Goal: Transaction & Acquisition: Download file/media

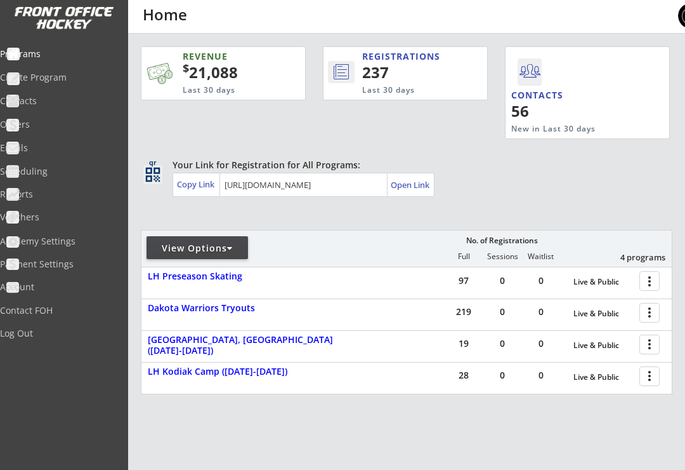
click at [649, 314] on div at bounding box center [652, 312] width 22 height 22
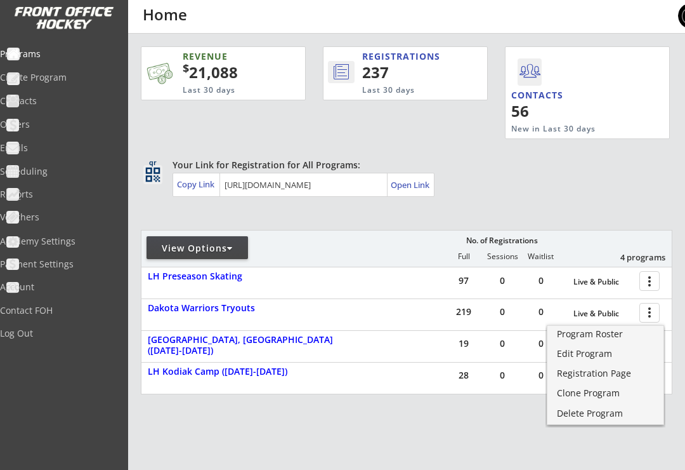
click at [591, 335] on div "Program Roster" at bounding box center [605, 333] width 97 height 9
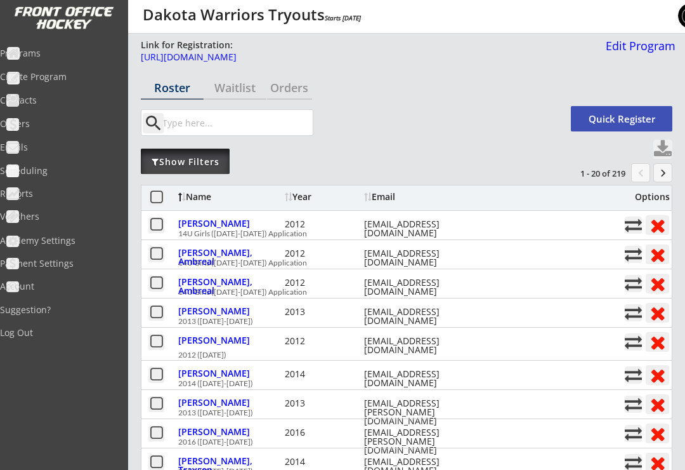
click at [204, 165] on div "Show Filters" at bounding box center [185, 161] width 89 height 13
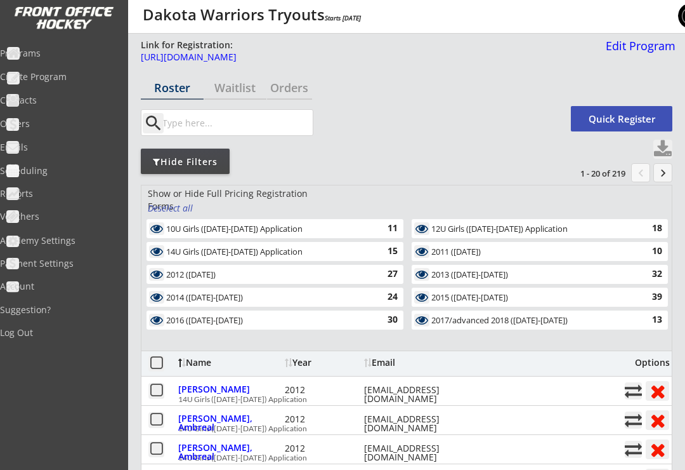
click at [392, 224] on div "11" at bounding box center [385, 228] width 25 height 13
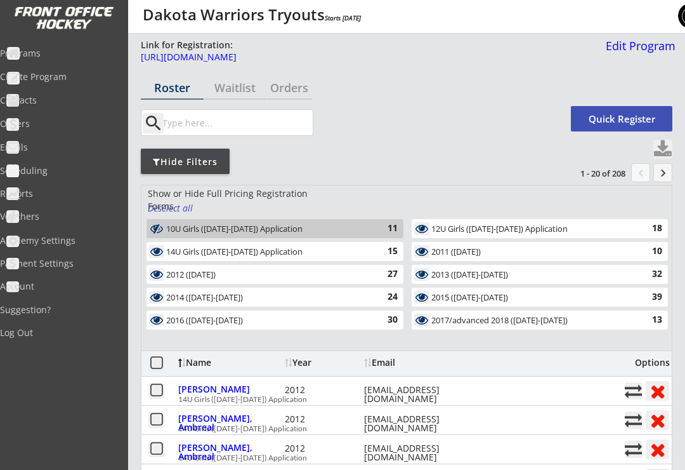
click at [382, 255] on div "15" at bounding box center [385, 251] width 25 height 13
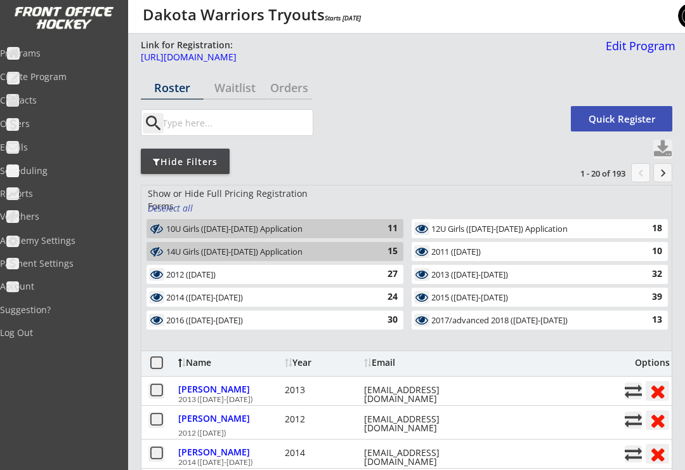
click at [379, 269] on div "27" at bounding box center [385, 274] width 25 height 13
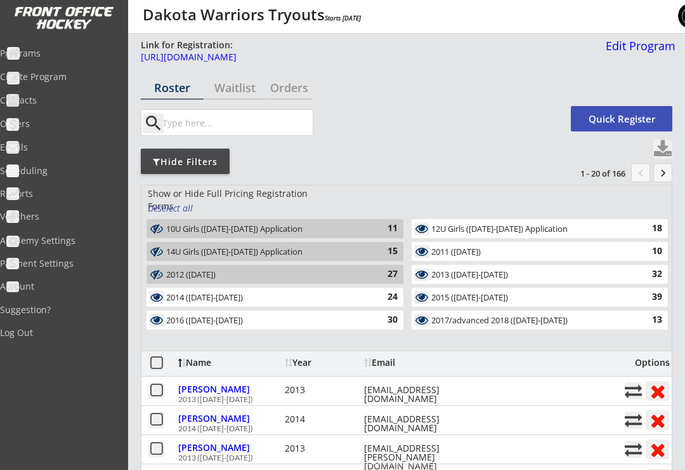
click at [371, 327] on div "2016 ([DATE]-[DATE]) 30" at bounding box center [275, 319] width 257 height 19
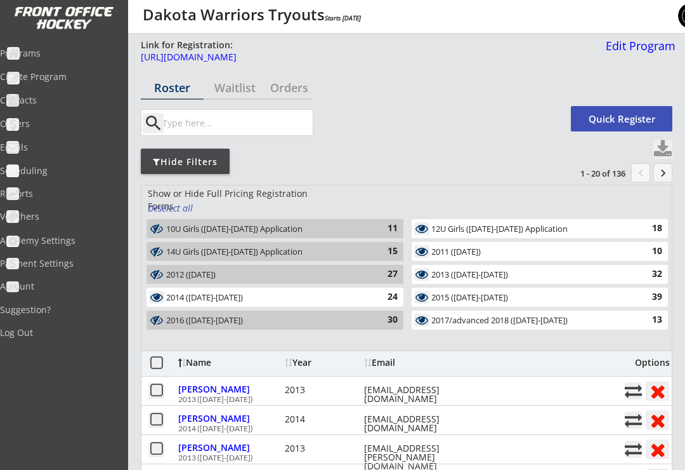
click at [464, 221] on div "12U Girls ([DATE]-[DATE]) Application 18" at bounding box center [540, 228] width 256 height 19
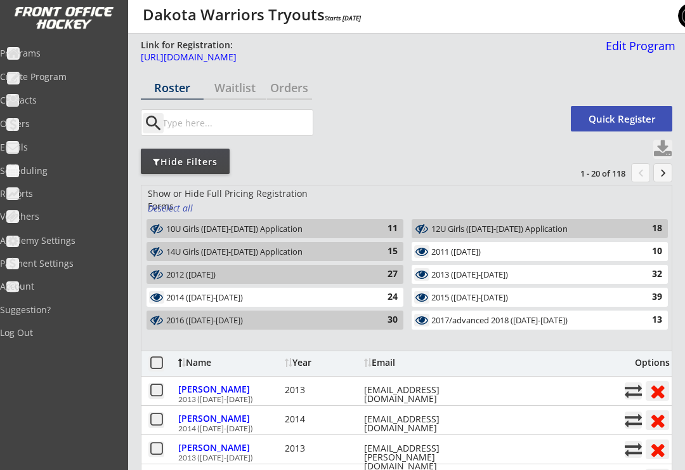
click at [465, 256] on div "2011 ([DATE])" at bounding box center [533, 252] width 202 height 10
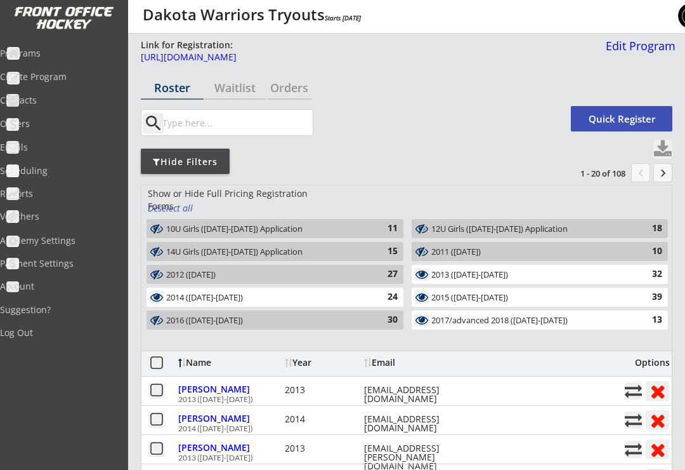
click at [459, 279] on div "2013 ([DATE]-[DATE])" at bounding box center [533, 275] width 202 height 10
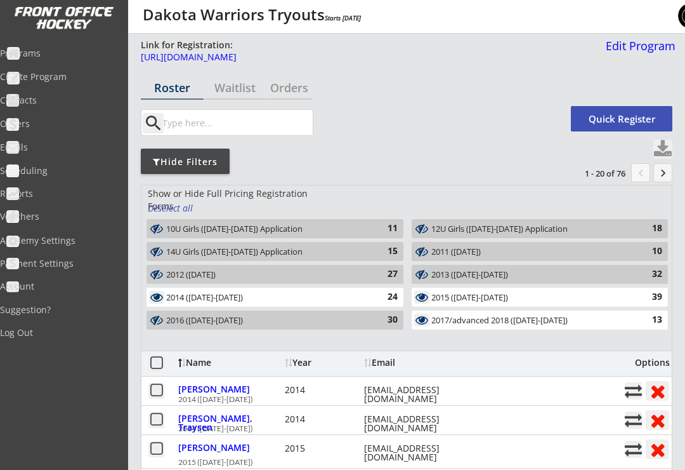
click at [392, 294] on div "24" at bounding box center [385, 297] width 25 height 13
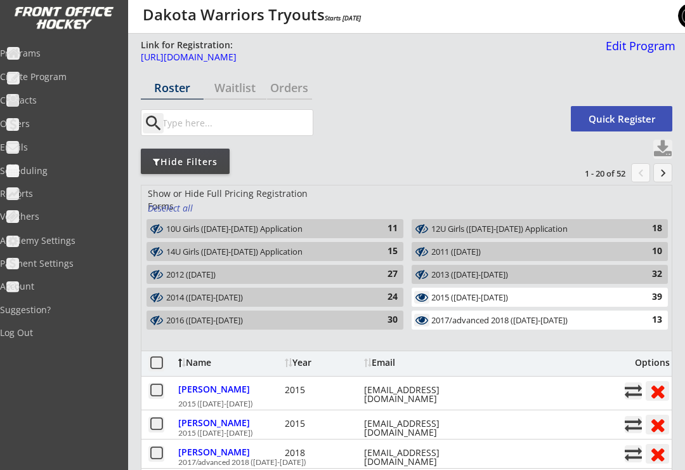
click at [476, 294] on div "2015 ([DATE]-[DATE])" at bounding box center [533, 298] width 202 height 10
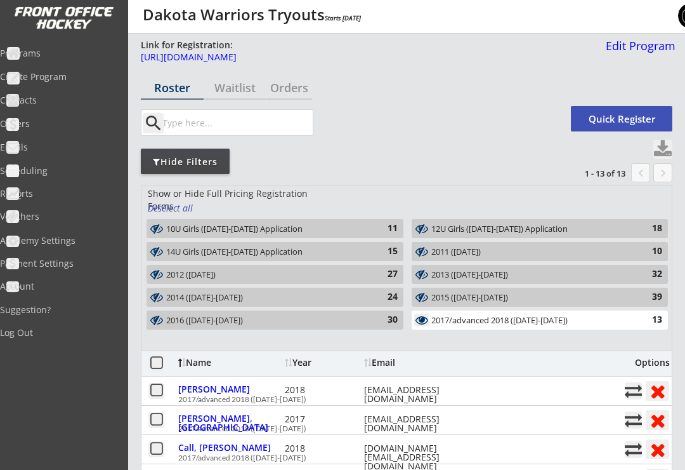
click at [659, 152] on button at bounding box center [663, 149] width 19 height 19
select select ""Player Info""
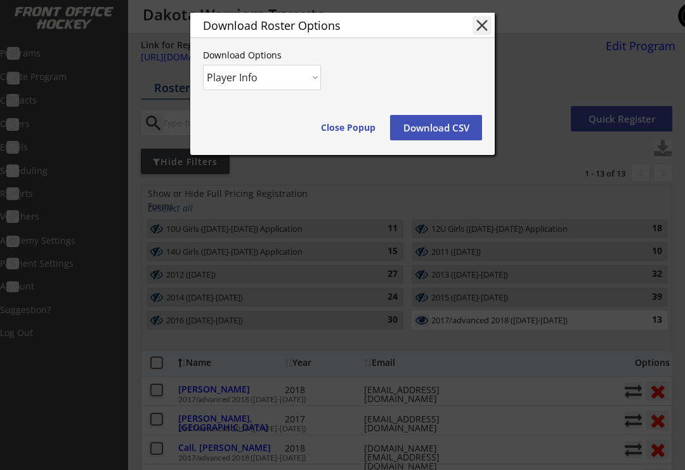
click at [447, 131] on button "Download CSV" at bounding box center [436, 127] width 92 height 25
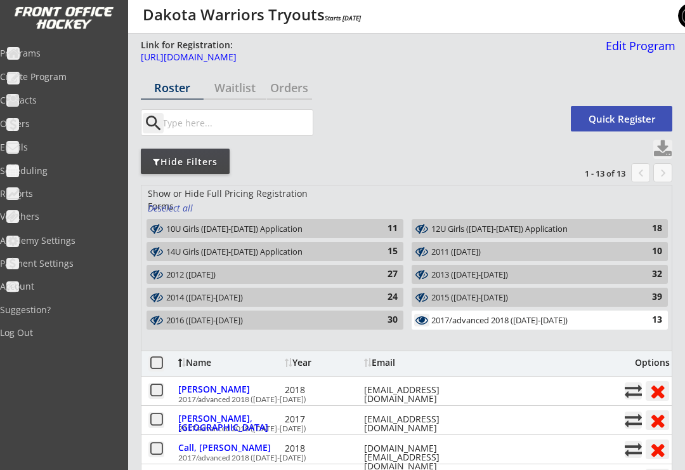
click at [503, 323] on div "2017/advanced 2018 ([DATE]-[DATE])" at bounding box center [533, 320] width 202 height 10
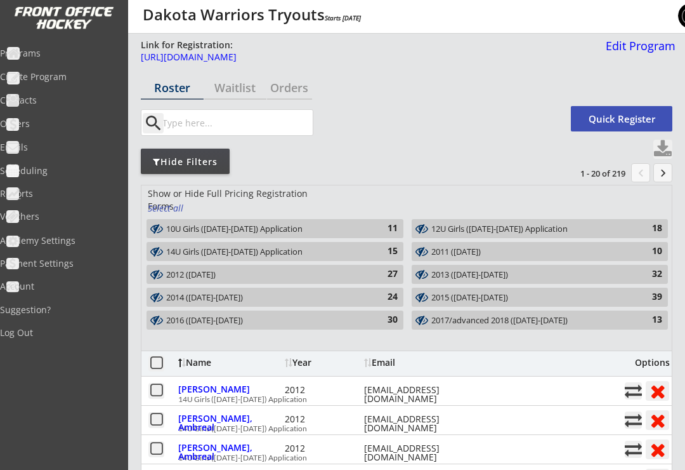
click at [334, 318] on div "2016 ([DATE]-[DATE])" at bounding box center [267, 320] width 203 height 10
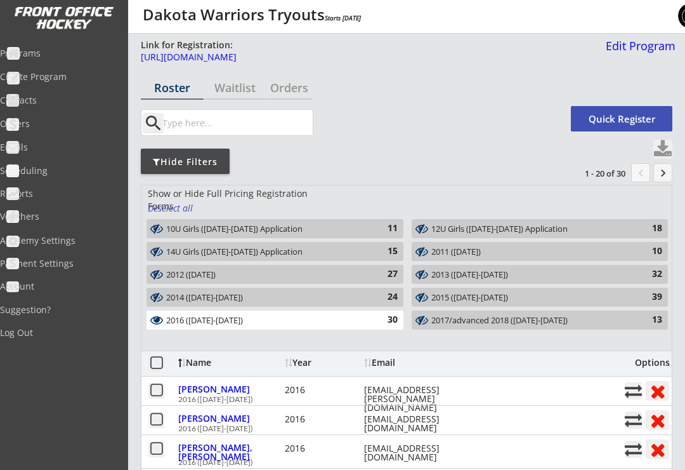
click at [662, 146] on button at bounding box center [663, 149] width 19 height 19
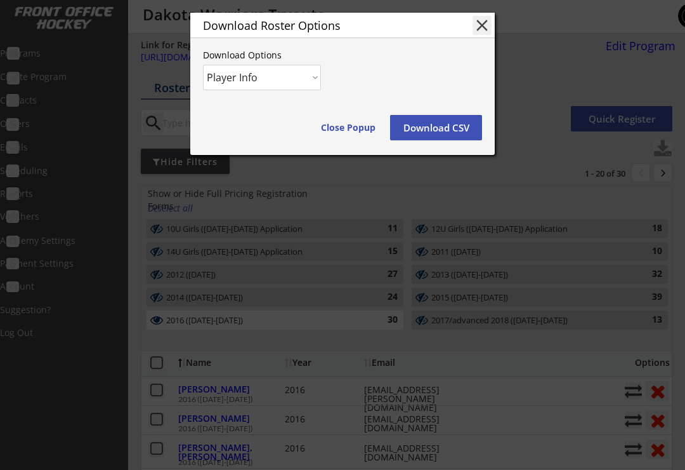
click at [435, 129] on button "Download CSV" at bounding box center [436, 127] width 92 height 25
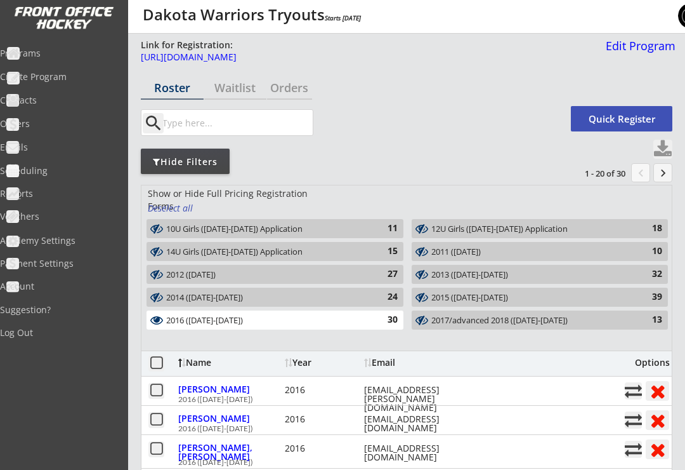
click at [338, 322] on div "2016 ([DATE]-[DATE])" at bounding box center [267, 320] width 203 height 10
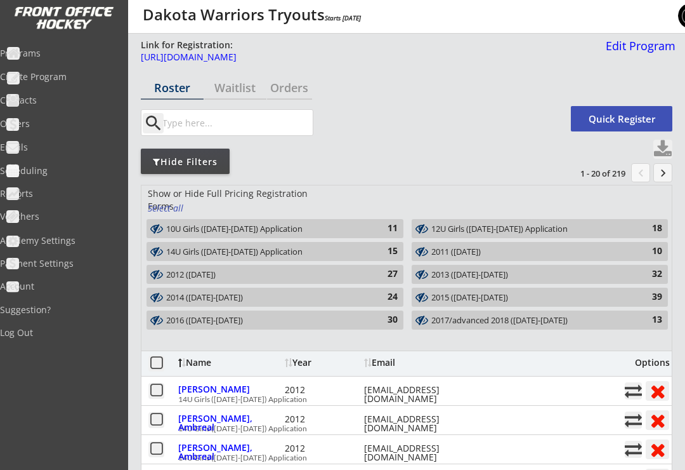
click at [352, 294] on div "2014 ([DATE]-[DATE])" at bounding box center [267, 298] width 203 height 10
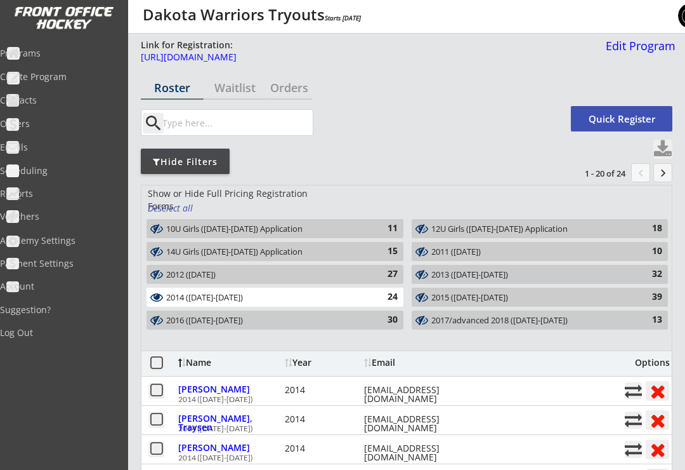
click at [371, 294] on div "2014 ([DATE]-[DATE]) 24" at bounding box center [275, 296] width 257 height 19
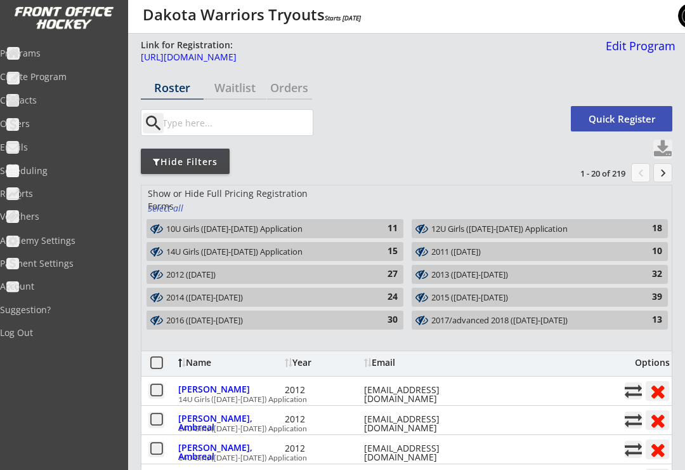
click at [513, 297] on div "2015 ([DATE]-[DATE])" at bounding box center [533, 298] width 202 height 10
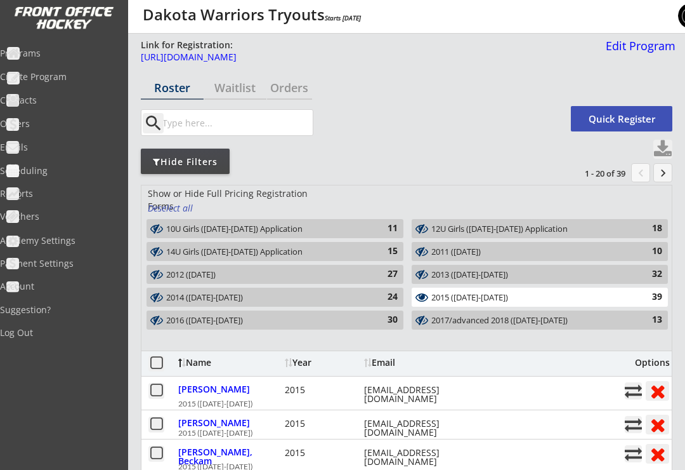
click at [660, 147] on button at bounding box center [663, 149] width 19 height 19
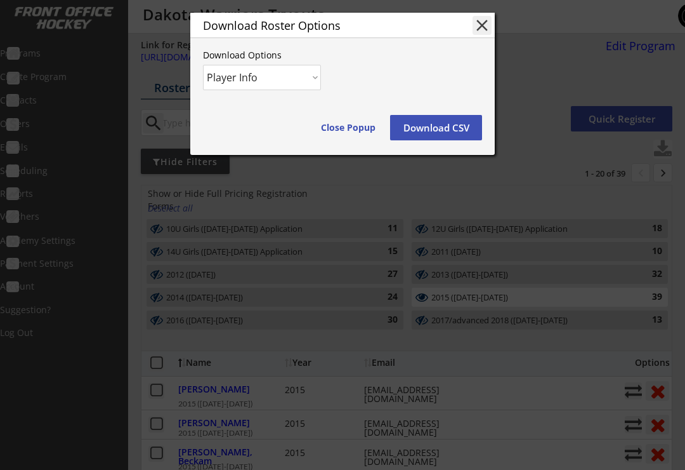
click at [450, 129] on button "Download CSV" at bounding box center [436, 127] width 92 height 25
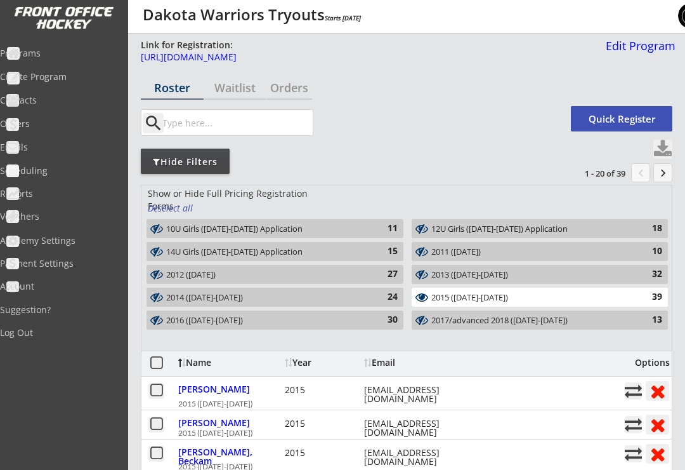
click at [476, 299] on div "2015 ([DATE]-[DATE])" at bounding box center [533, 298] width 202 height 10
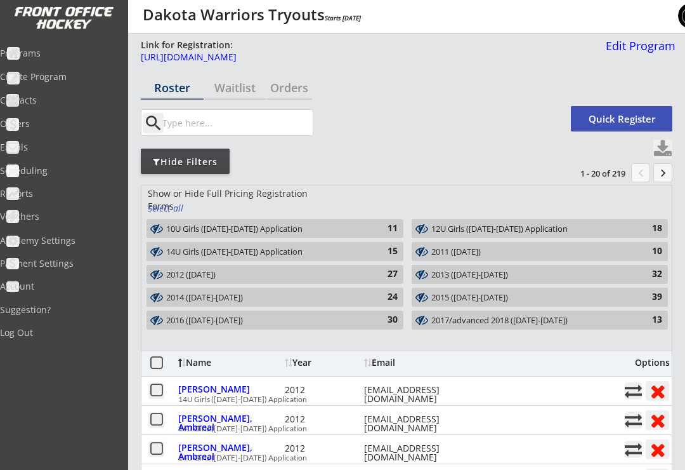
click at [367, 296] on div "2014 ([DATE]-[DATE])" at bounding box center [267, 298] width 203 height 10
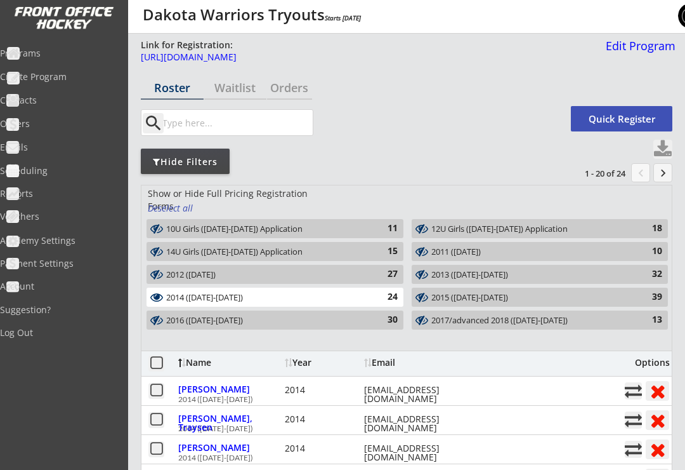
click at [662, 148] on button at bounding box center [663, 149] width 19 height 19
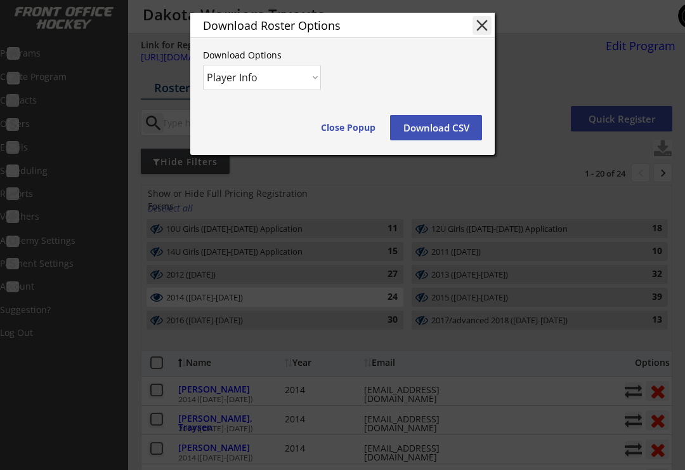
click at [446, 127] on button "Download CSV" at bounding box center [436, 127] width 92 height 25
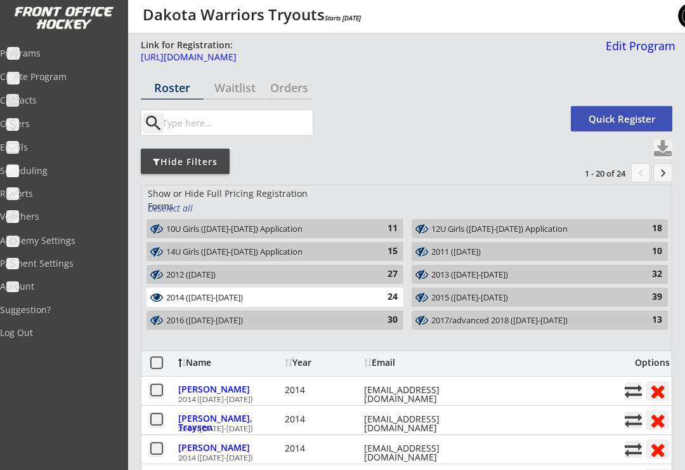
click at [358, 301] on div "2014 ([DATE]-[DATE])" at bounding box center [267, 298] width 203 height 10
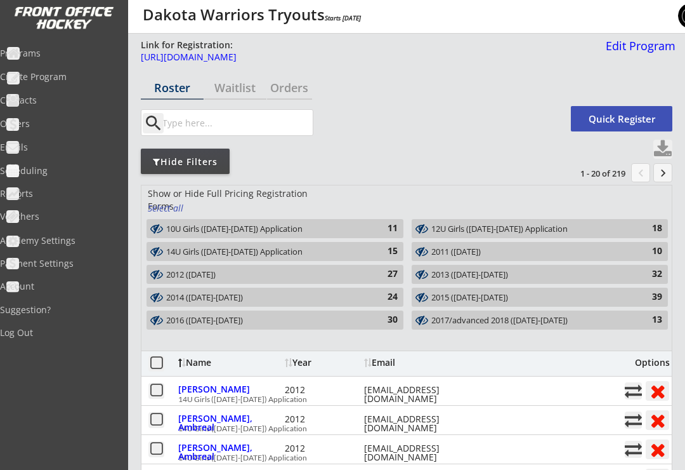
click at [531, 273] on div "2013 ([DATE]-[DATE])" at bounding box center [533, 275] width 202 height 10
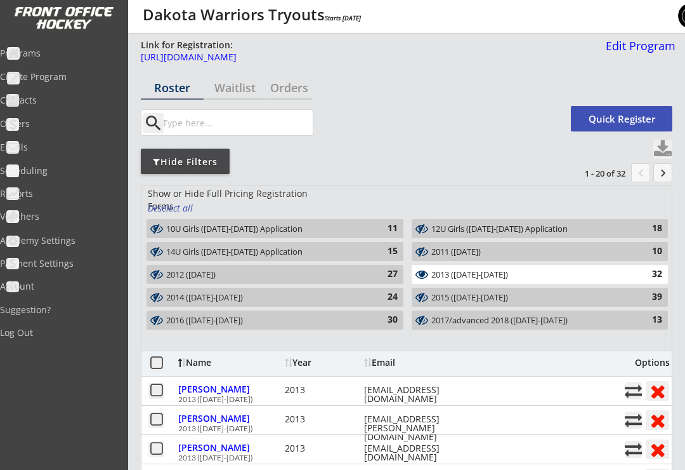
click at [661, 149] on button at bounding box center [663, 149] width 19 height 19
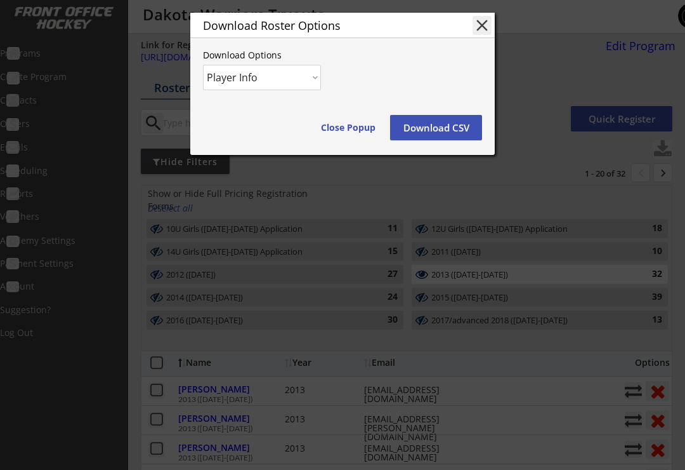
click at [435, 125] on button "Download CSV" at bounding box center [436, 127] width 92 height 25
